Goal: Find specific page/section: Find specific page/section

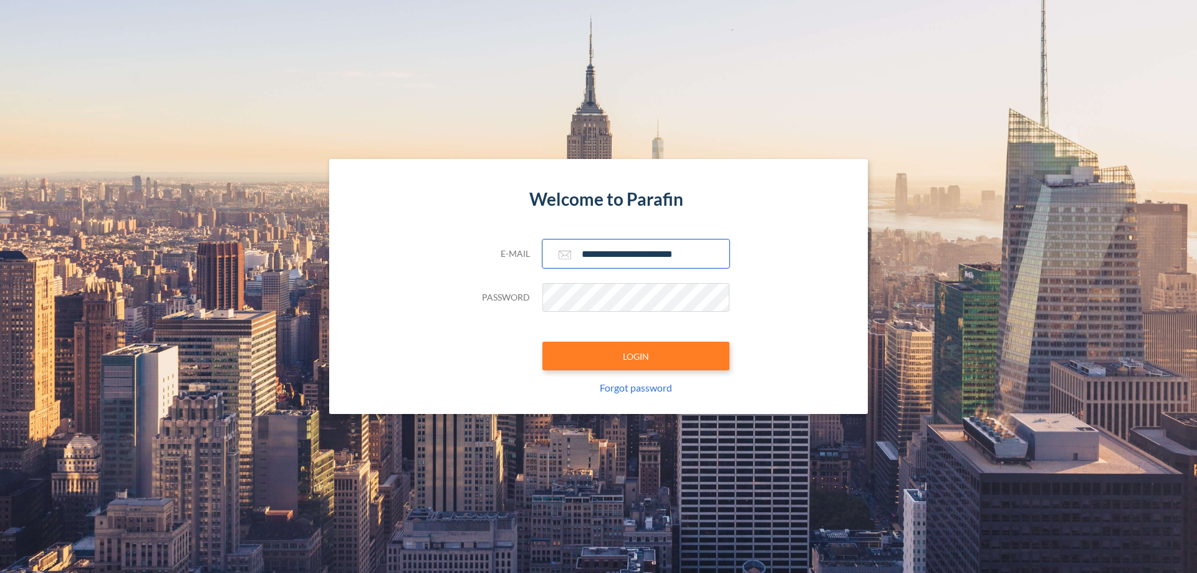
type input "**********"
click at [636, 356] on button "LOGIN" at bounding box center [635, 356] width 187 height 29
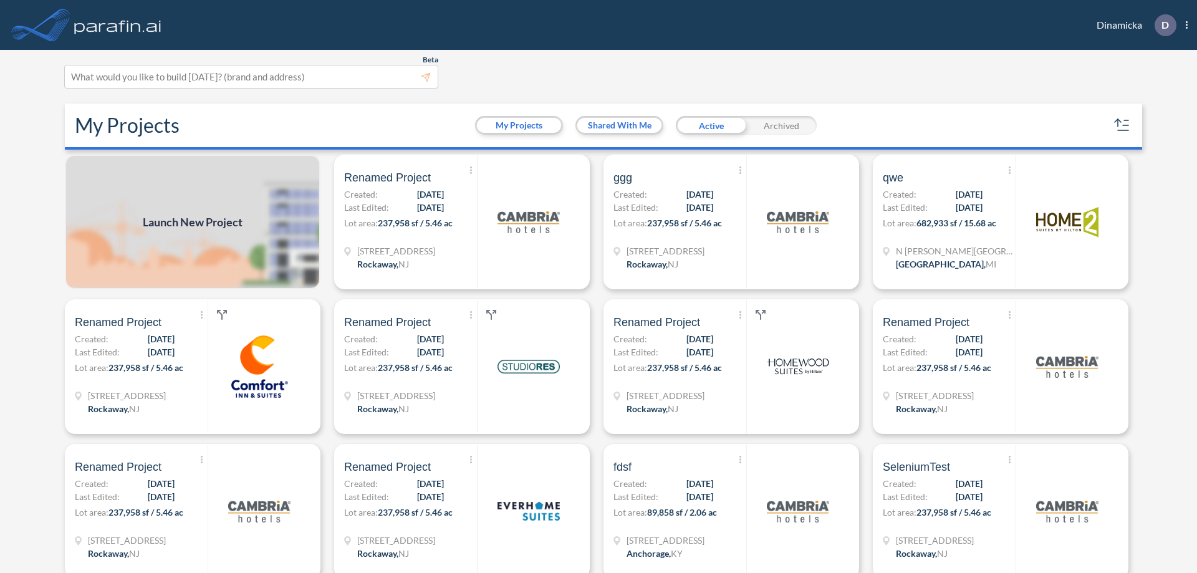
scroll to position [3, 0]
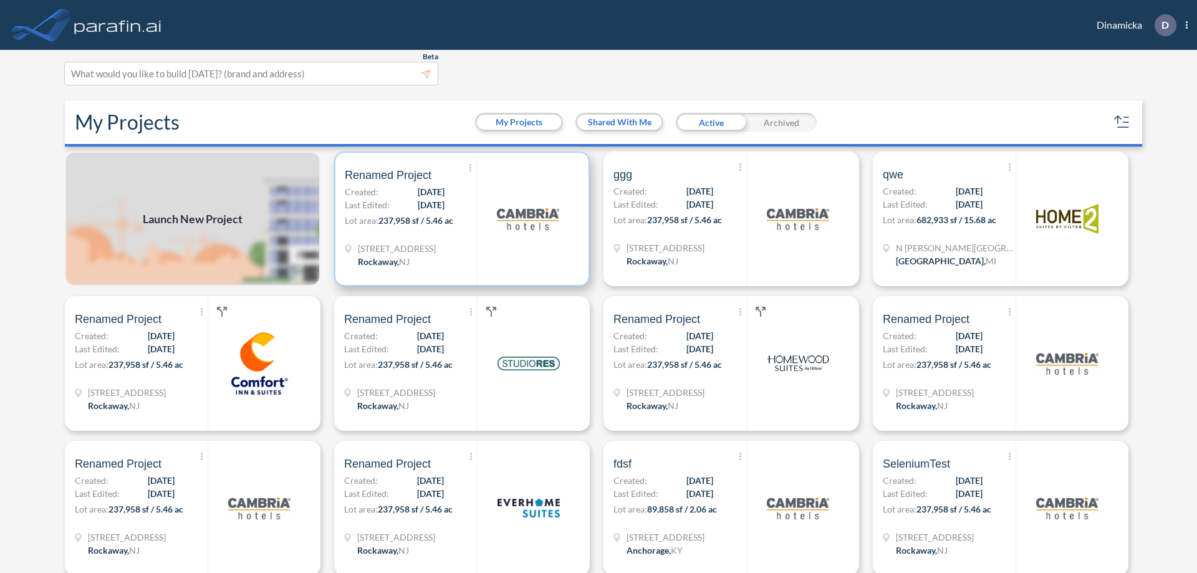
click at [460, 219] on p "Lot area: 237,958 sf / 5.46 ac" at bounding box center [411, 223] width 132 height 18
